Goal: Task Accomplishment & Management: Complete application form

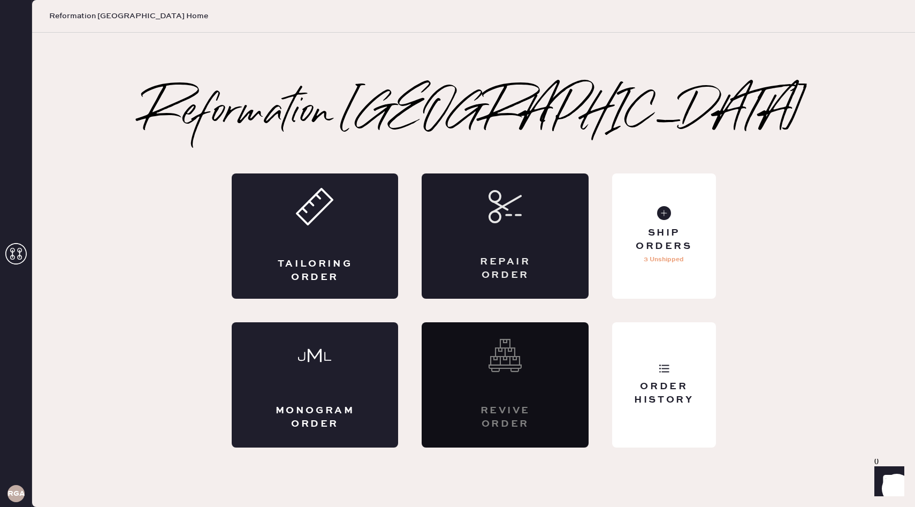
click at [486, 219] on div "Repair Order" at bounding box center [505, 235] width 167 height 125
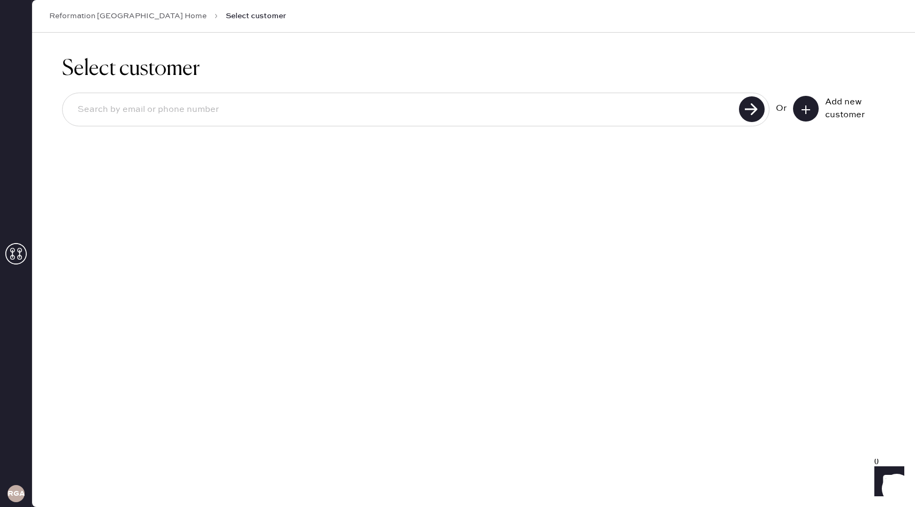
click at [798, 119] on button at bounding box center [806, 109] width 26 height 26
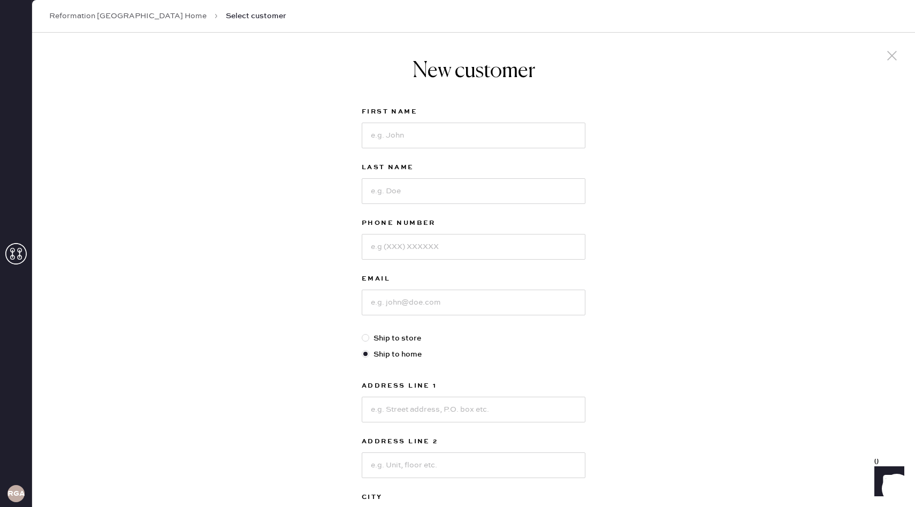
click at [140, 15] on link "Reformation [GEOGRAPHIC_DATA] Home" at bounding box center [127, 16] width 157 height 11
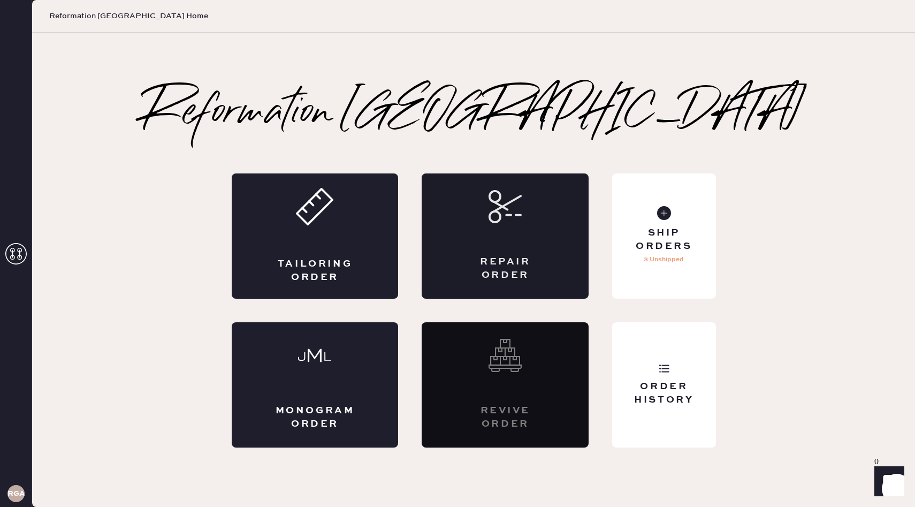
click at [540, 249] on div "Repair Order" at bounding box center [505, 235] width 167 height 125
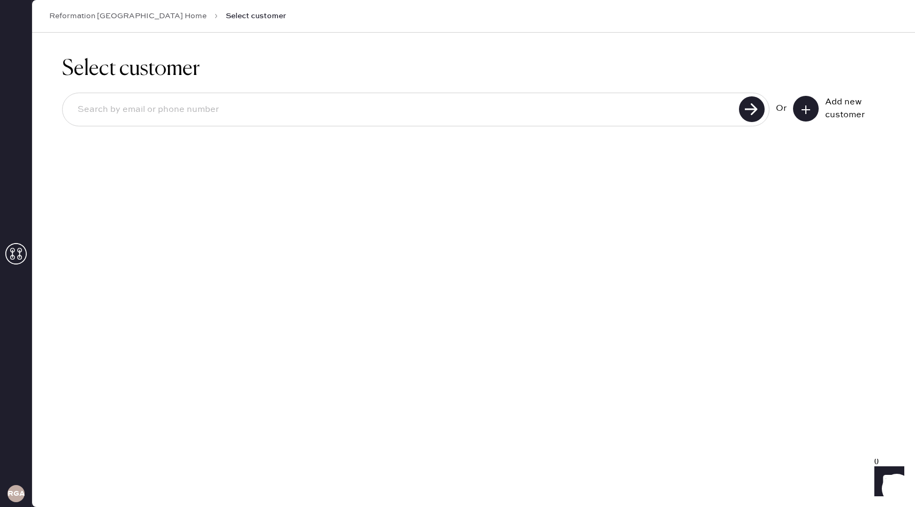
click at [416, 111] on input at bounding box center [402, 109] width 667 height 25
type input "7033426836"
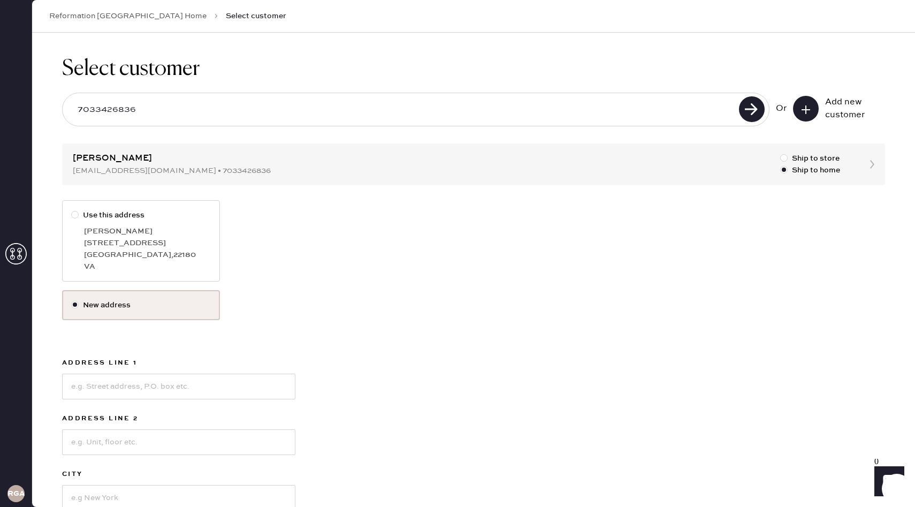
click at [128, 230] on div "[PERSON_NAME]" at bounding box center [147, 231] width 127 height 12
click at [72, 210] on input "Use this address" at bounding box center [71, 209] width 1 height 1
radio input "true"
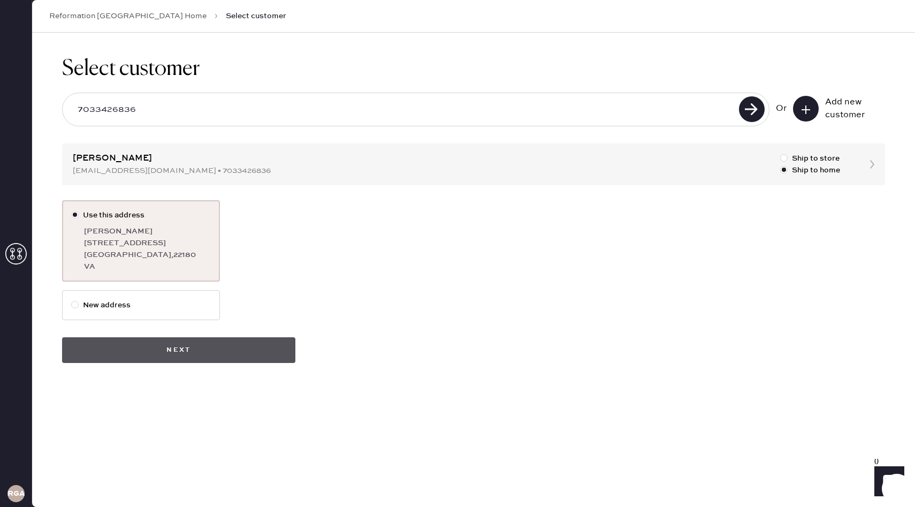
click at [213, 338] on button "Next" at bounding box center [178, 350] width 233 height 26
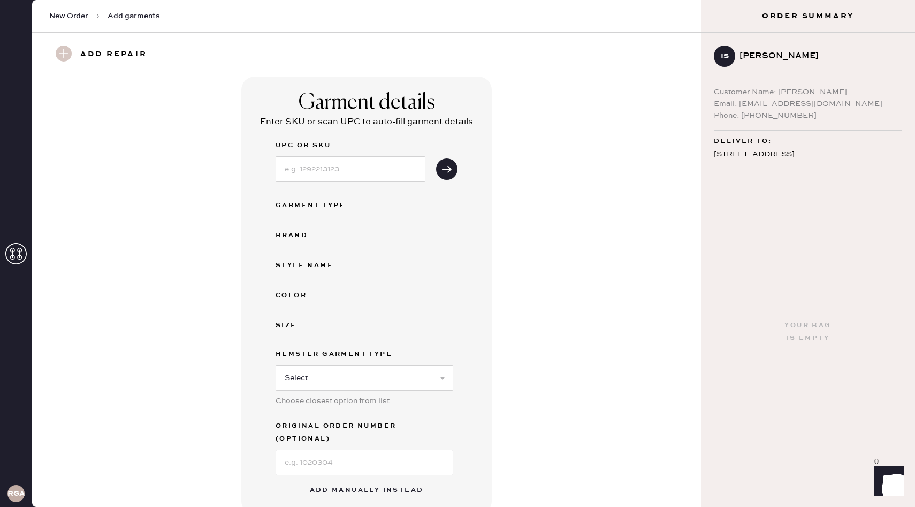
click at [400, 479] on button "Add manually instead" at bounding box center [366, 489] width 127 height 21
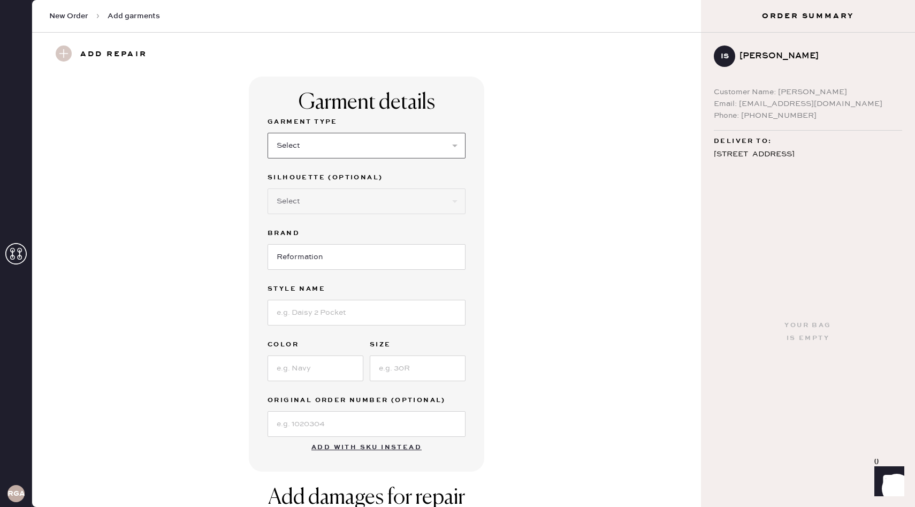
click at [357, 155] on select "Select Basic Skirt Jeans Leggings Pants Shorts Basic Sleeved Dress Basic Sleeve…" at bounding box center [367, 146] width 198 height 26
click at [344, 151] on select "Select Basic Skirt Jeans Leggings Pants Shorts Basic Sleeved Dress Basic Sleeve…" at bounding box center [367, 146] width 198 height 26
select select "31"
click at [321, 191] on select "Select Other" at bounding box center [367, 201] width 198 height 26
click at [319, 209] on select "Select Other" at bounding box center [367, 201] width 198 height 26
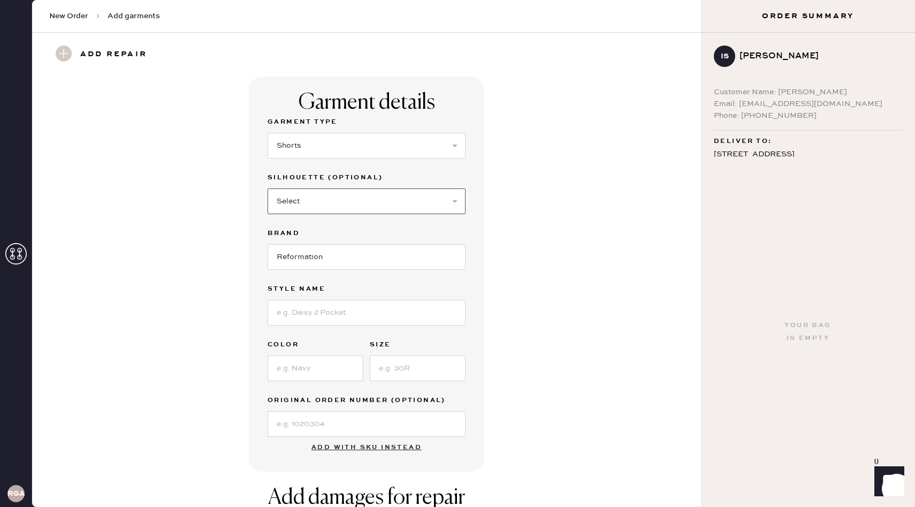
select select "other"
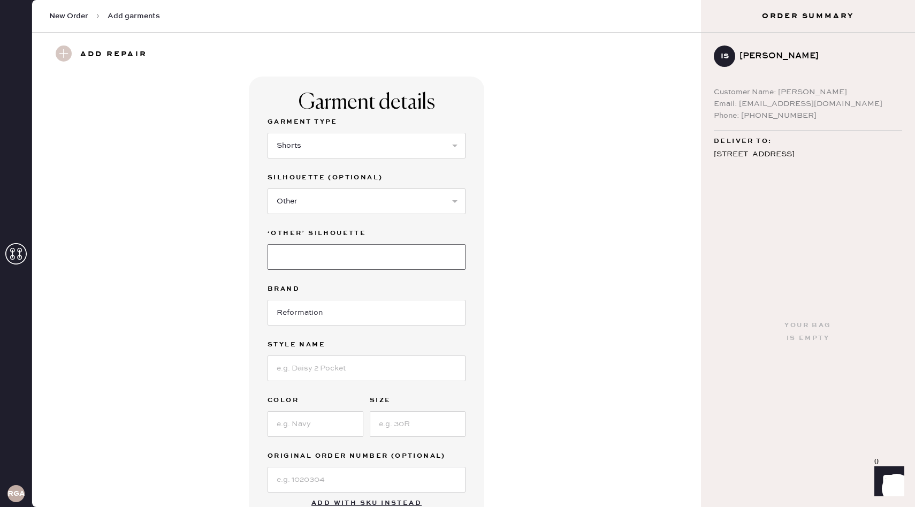
click at [320, 259] on input at bounding box center [367, 257] width 198 height 26
click at [336, 135] on select "Select Basic Skirt Jeans Leggings Pants Shorts Basic Sleeved Dress Basic Sleeve…" at bounding box center [367, 146] width 198 height 26
click at [289, 267] on input at bounding box center [367, 257] width 198 height 26
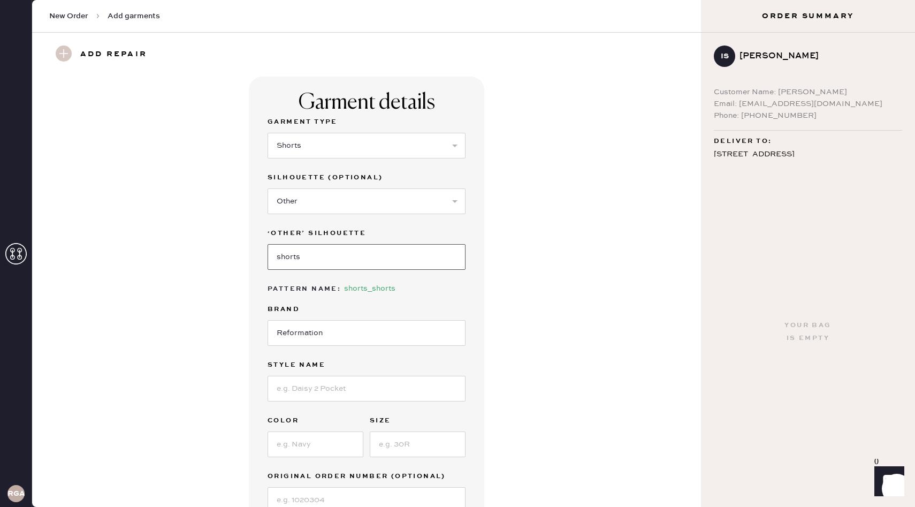
type input "shorts"
click at [314, 387] on input at bounding box center [367, 389] width 198 height 26
type input "[PERSON_NAME] Two Piece"
type input "French Blue"
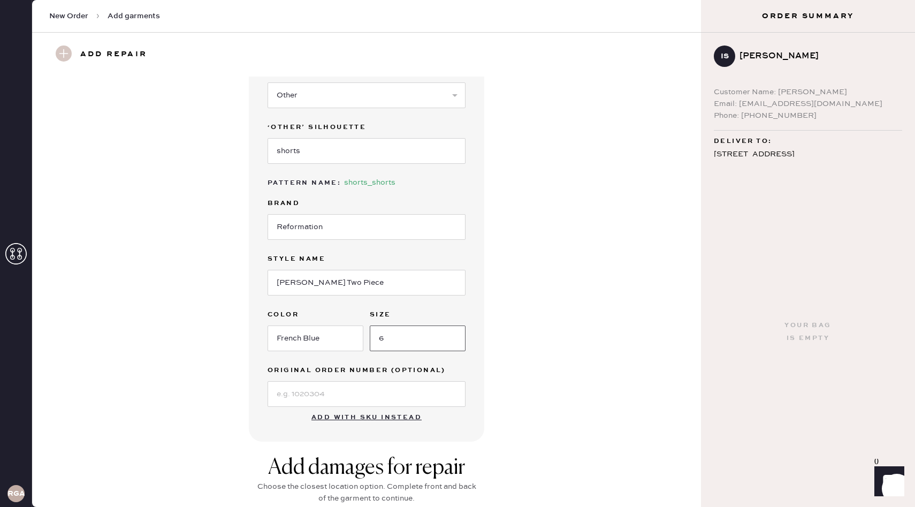
scroll to position [115, 0]
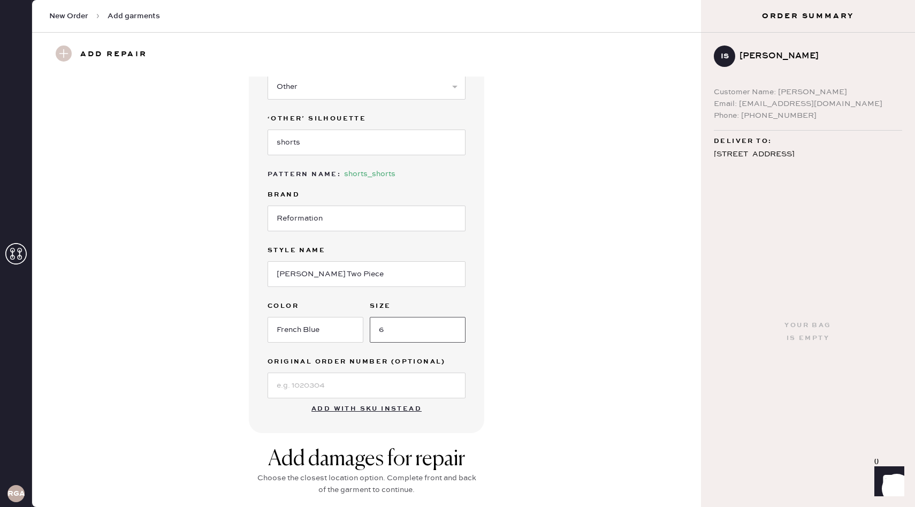
type input "6"
click at [310, 391] on input at bounding box center [367, 385] width 198 height 26
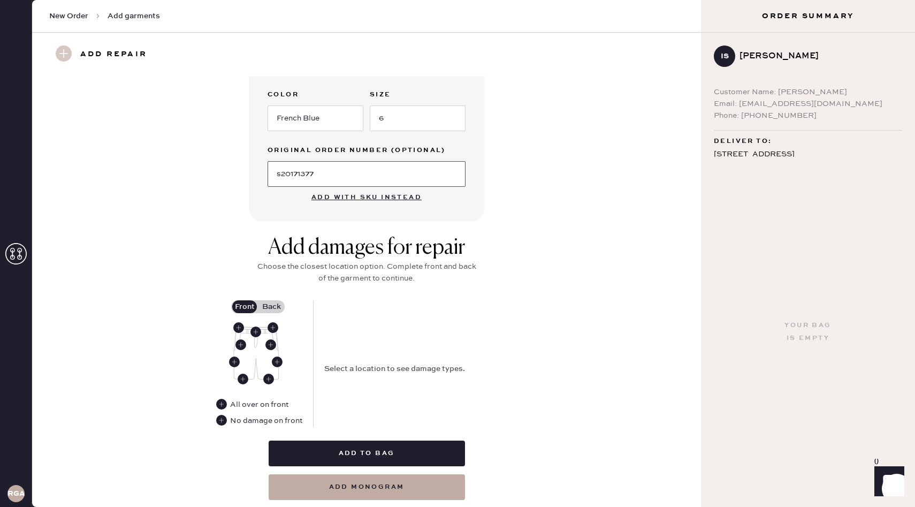
scroll to position [357, 0]
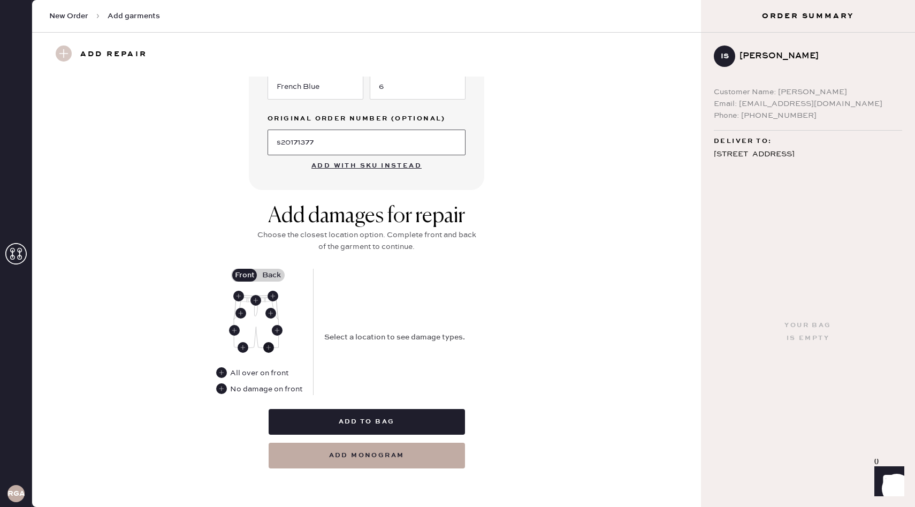
type input "s20171377"
click at [269, 345] on use at bounding box center [268, 347] width 11 height 11
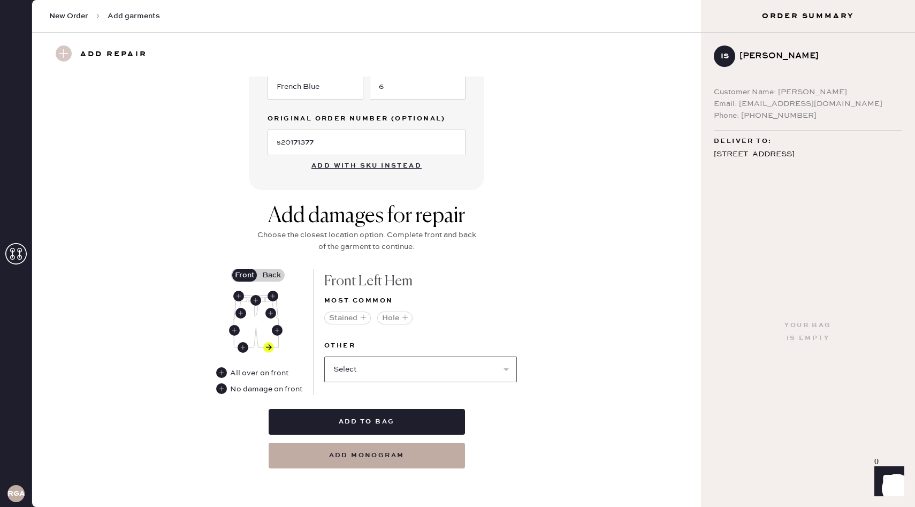
click at [393, 375] on select "Select Broken / Ripped Hem Broken Beads Broken Belt Loop Broken Button Broken E…" at bounding box center [420, 369] width 193 height 26
select select "1329"
select select
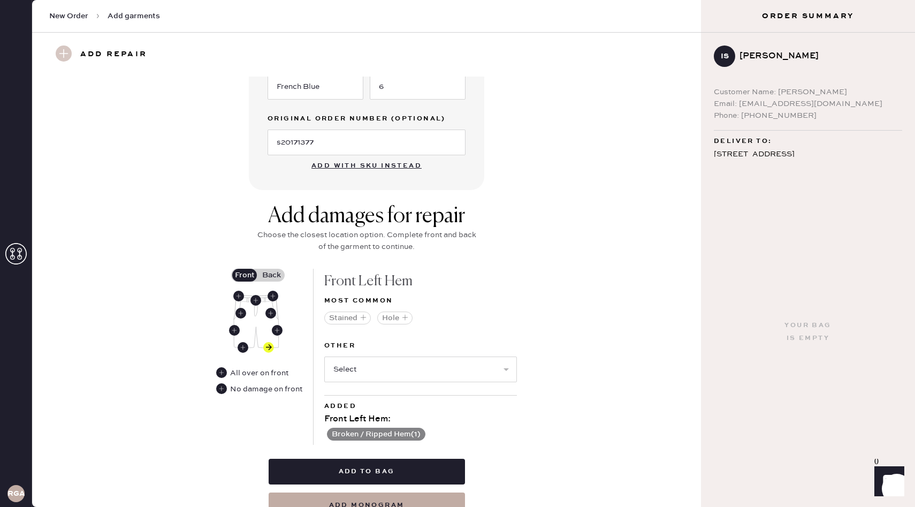
click at [277, 275] on label "Back" at bounding box center [271, 275] width 27 height 13
click at [271, 275] on input "Back" at bounding box center [271, 275] width 0 height 0
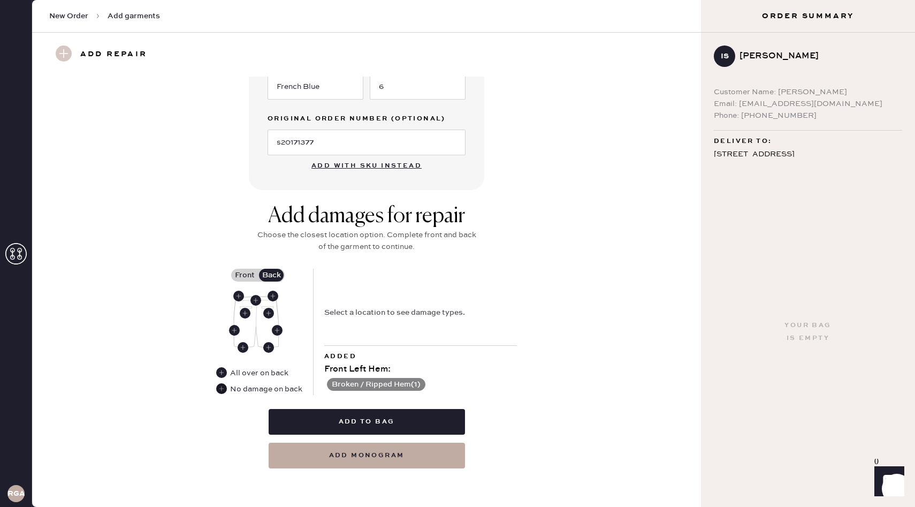
click at [223, 390] on use at bounding box center [221, 388] width 11 height 11
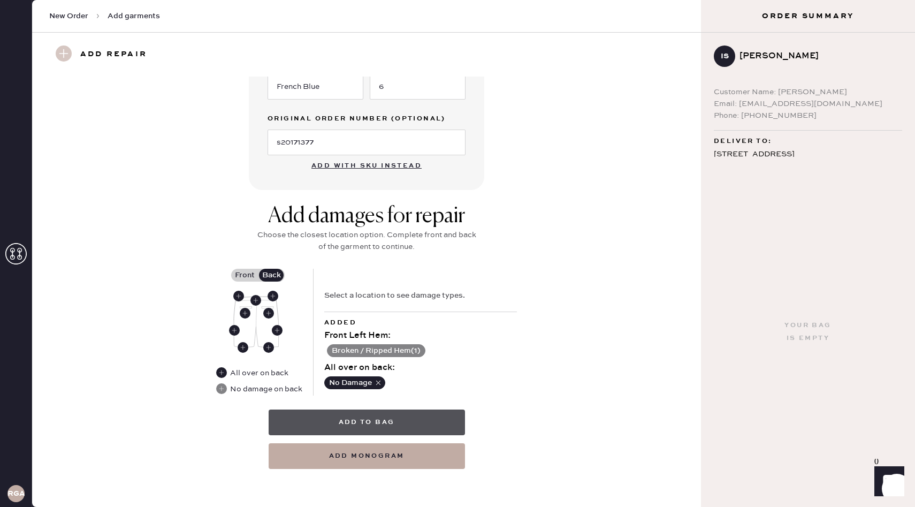
click at [437, 429] on button "Add to bag" at bounding box center [367, 422] width 196 height 26
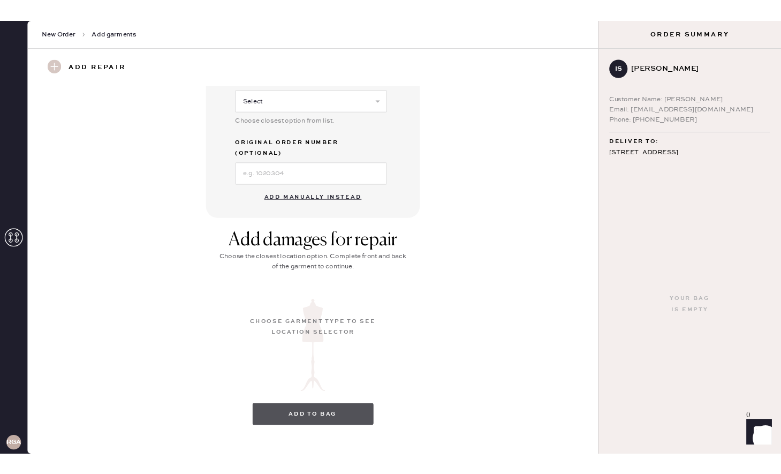
scroll to position [20, 0]
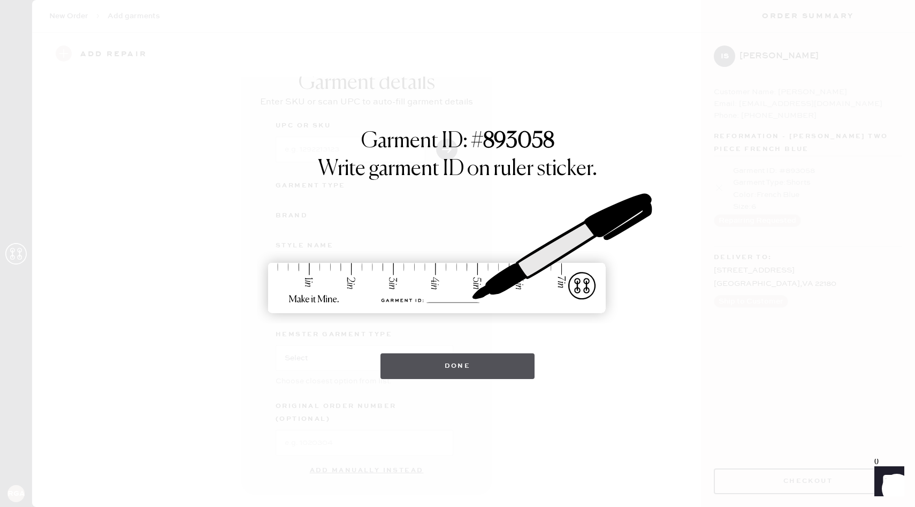
click at [457, 356] on button "Done" at bounding box center [457, 366] width 155 height 26
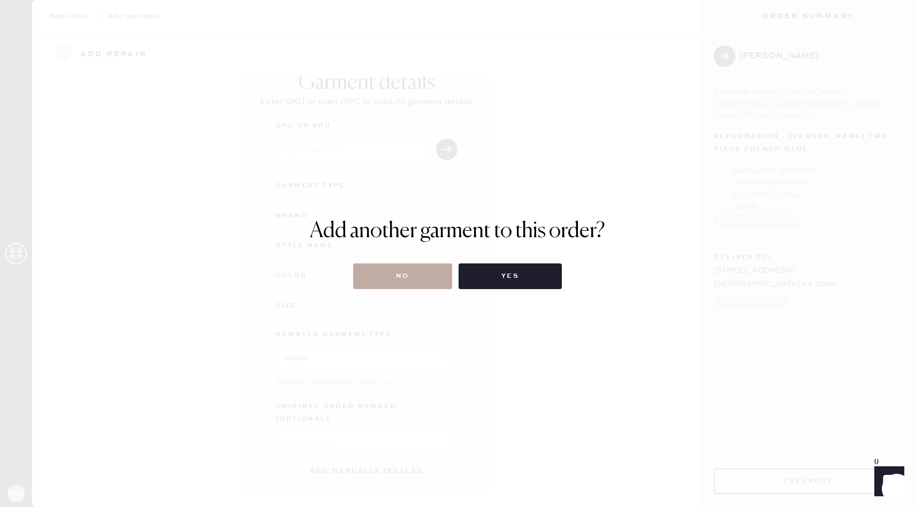
click at [392, 266] on button "No" at bounding box center [402, 276] width 99 height 26
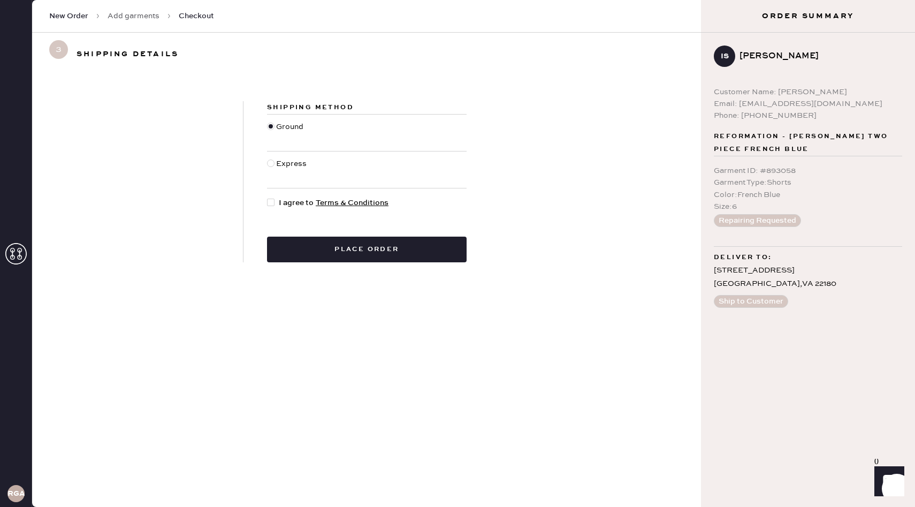
click at [269, 200] on div at bounding box center [270, 202] width 7 height 7
click at [268, 197] on input "I agree to Terms & Conditions" at bounding box center [267, 197] width 1 height 1
checkbox input "true"
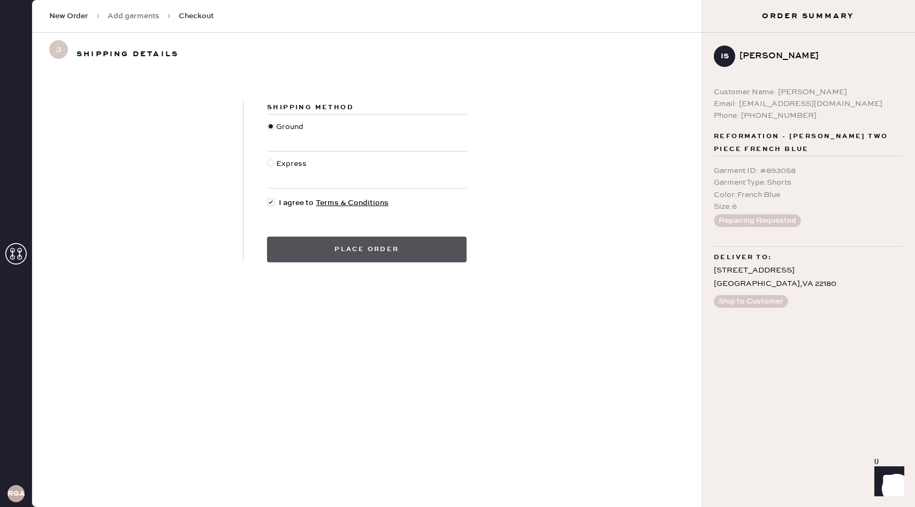
click at [402, 256] on button "Place order" at bounding box center [367, 250] width 200 height 26
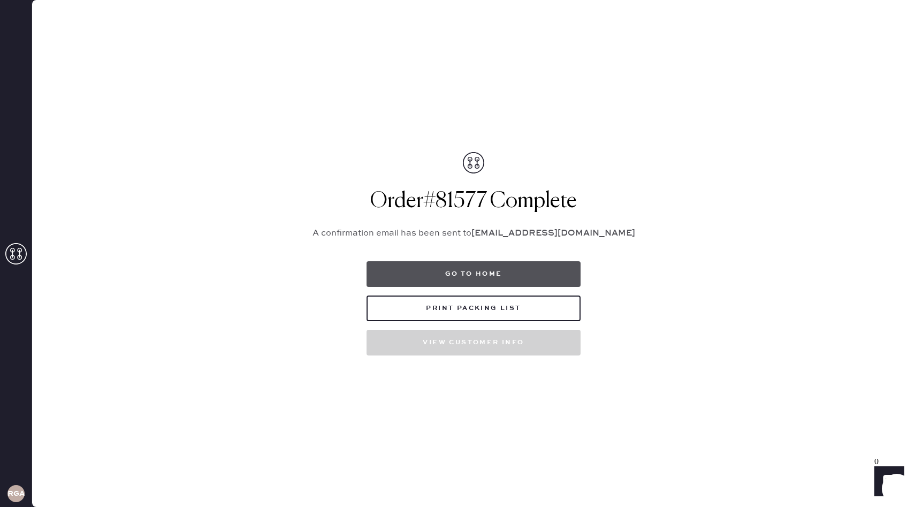
click at [431, 281] on button "Go to home" at bounding box center [474, 274] width 214 height 26
